Goal: Task Accomplishment & Management: Use online tool/utility

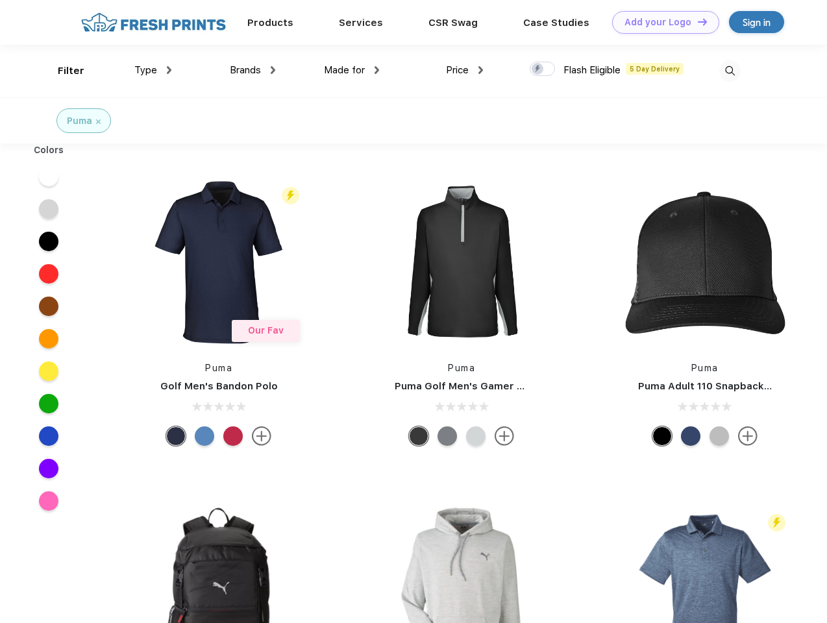
click at [661, 22] on link "Add your Logo Design Tool" at bounding box center [665, 22] width 107 height 23
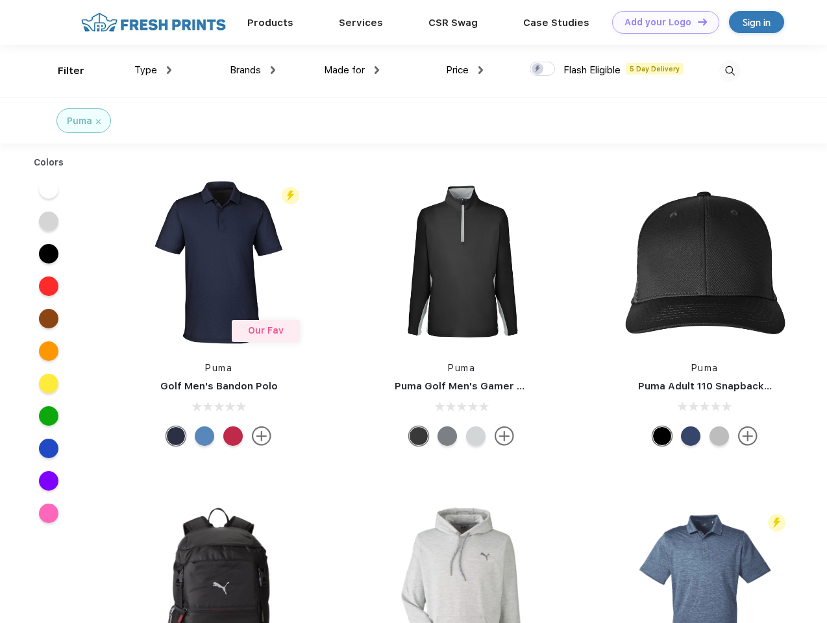
click at [0, 0] on div "Design Tool" at bounding box center [0, 0] width 0 height 0
click at [697, 21] on link "Add your Logo Design Tool" at bounding box center [665, 22] width 107 height 23
click at [62, 71] on div "Filter" at bounding box center [71, 71] width 27 height 15
click at [153, 70] on span "Type" at bounding box center [145, 70] width 23 height 12
click at [253, 70] on span "Brands" at bounding box center [245, 70] width 31 height 12
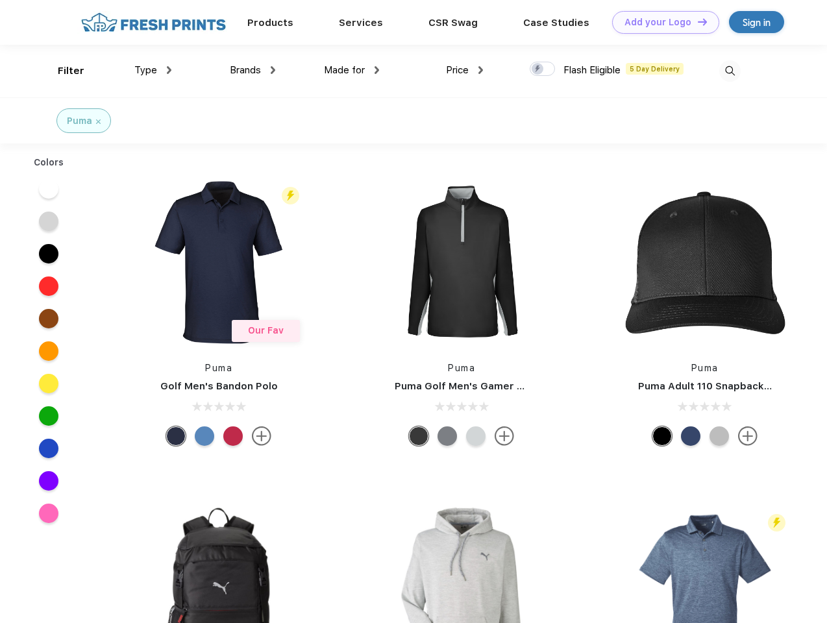
click at [352, 70] on span "Made for" at bounding box center [344, 70] width 41 height 12
click at [465, 70] on span "Price" at bounding box center [457, 70] width 23 height 12
click at [543, 69] on div at bounding box center [542, 69] width 25 height 14
click at [538, 69] on input "checkbox" at bounding box center [534, 65] width 8 height 8
click at [730, 71] on img at bounding box center [729, 70] width 21 height 21
